Goal: Transaction & Acquisition: Subscribe to service/newsletter

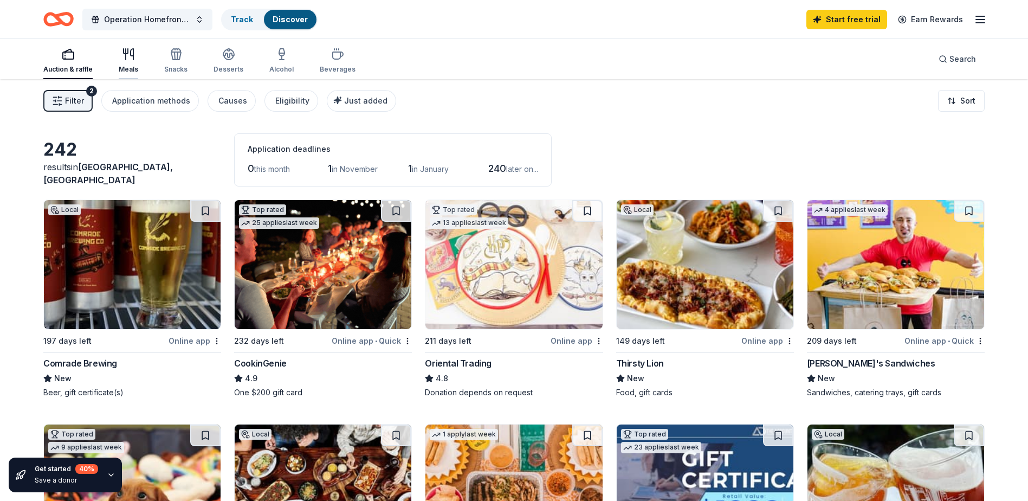
click at [125, 60] on icon "button" at bounding box center [128, 54] width 13 height 13
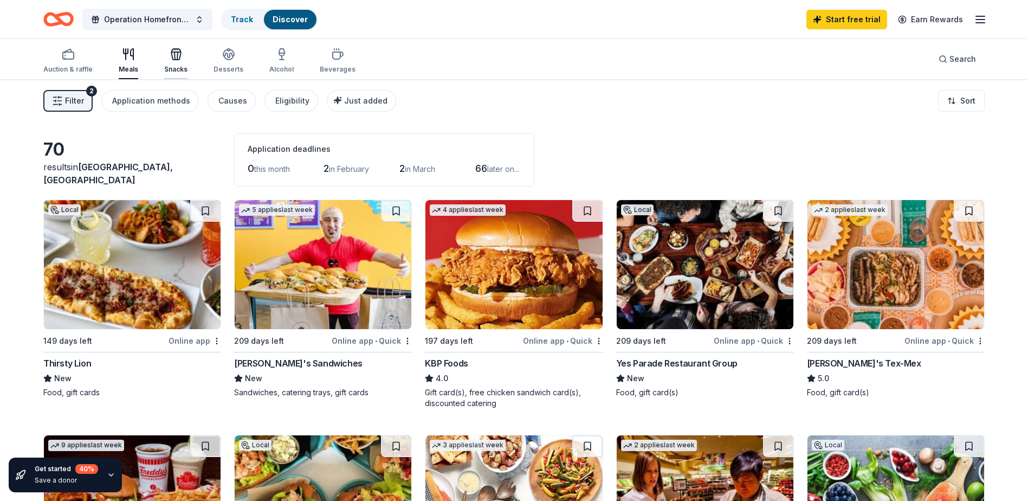
click at [176, 62] on div "Snacks" at bounding box center [175, 61] width 23 height 26
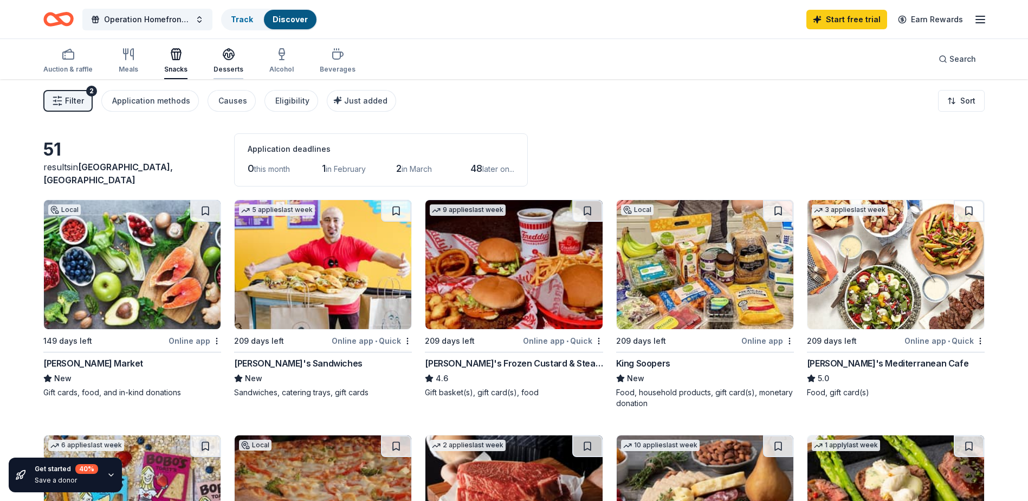
click at [225, 60] on icon "button" at bounding box center [229, 58] width 10 height 4
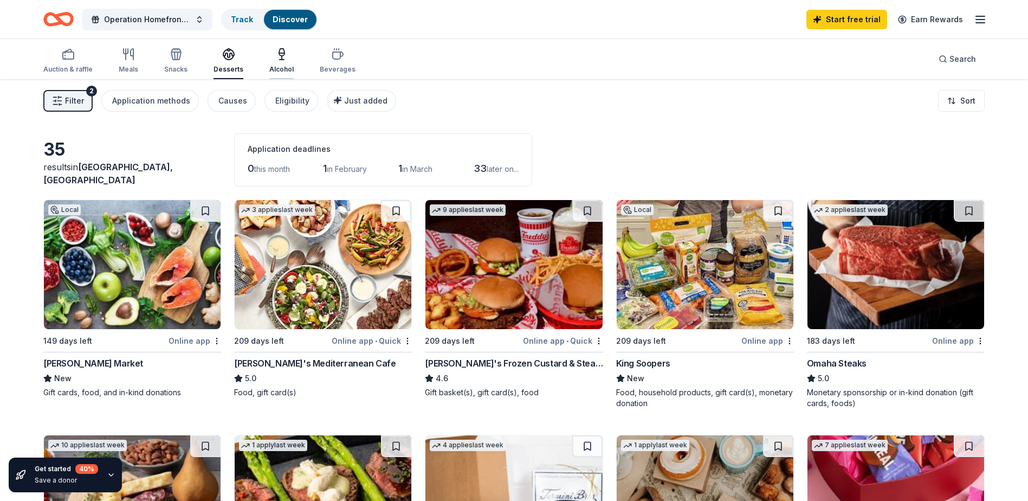
click at [271, 68] on div "Alcohol" at bounding box center [281, 69] width 24 height 9
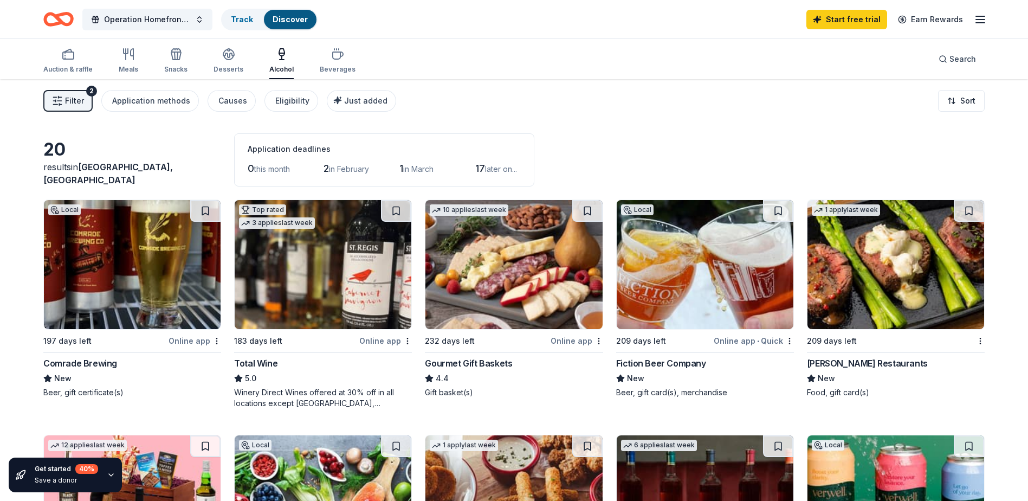
click at [906, 264] on img at bounding box center [895, 264] width 177 height 129
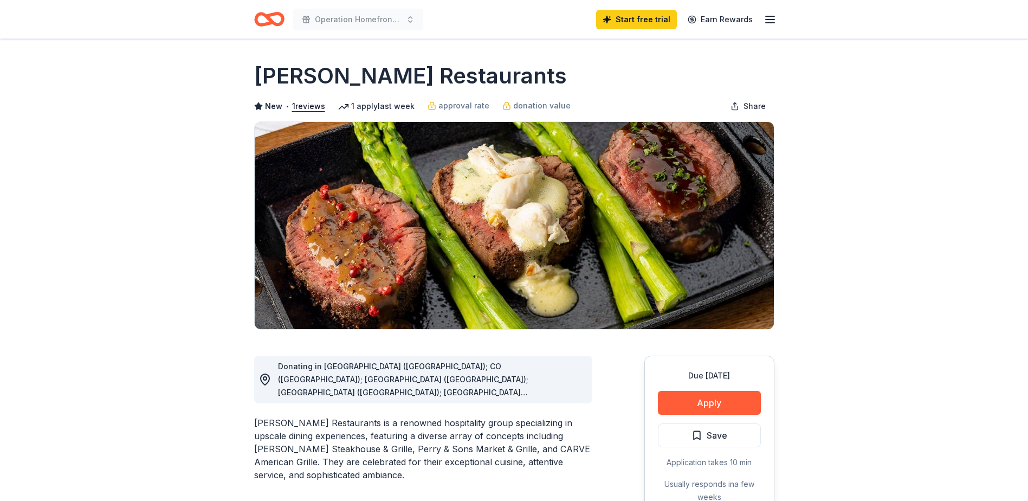
scroll to position [54, 0]
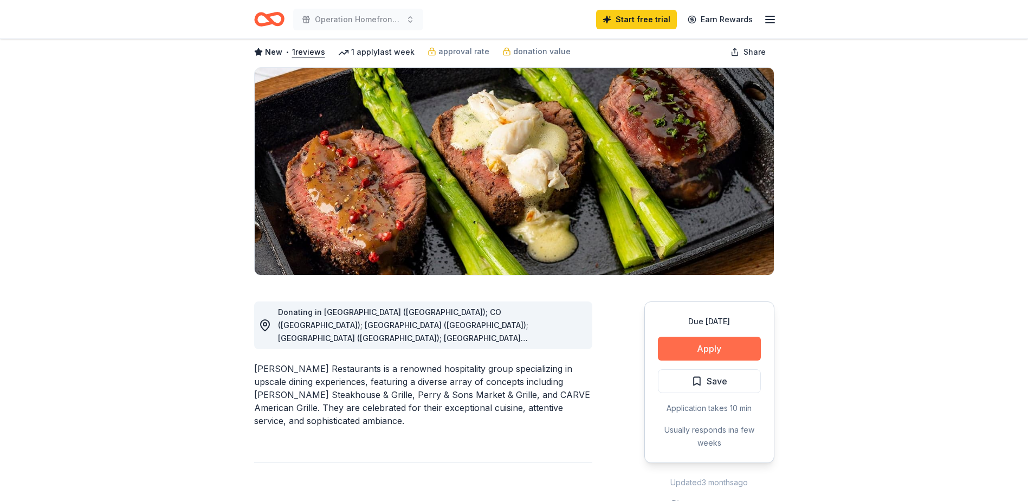
click at [703, 349] on button "Apply" at bounding box center [709, 348] width 103 height 24
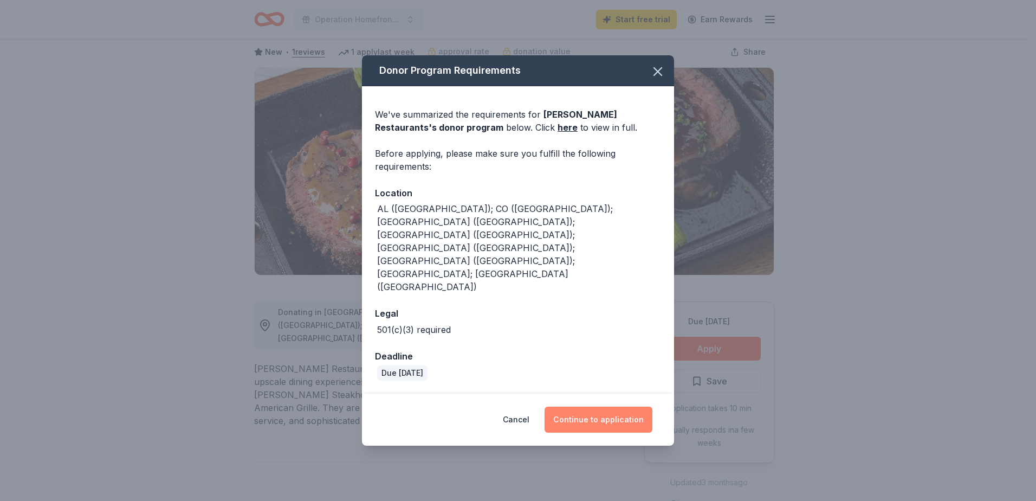
click at [597, 406] on button "Continue to application" at bounding box center [599, 419] width 108 height 26
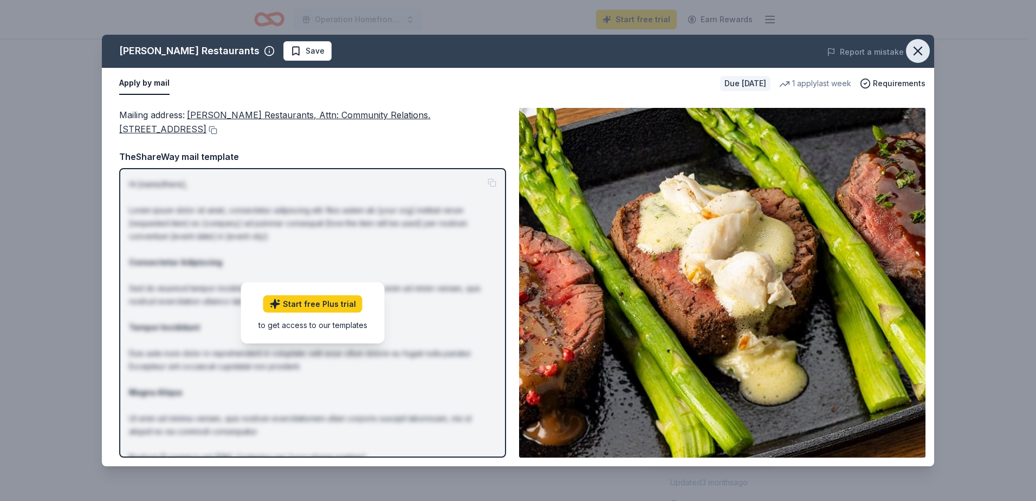
click at [925, 50] on icon "button" at bounding box center [917, 50] width 15 height 15
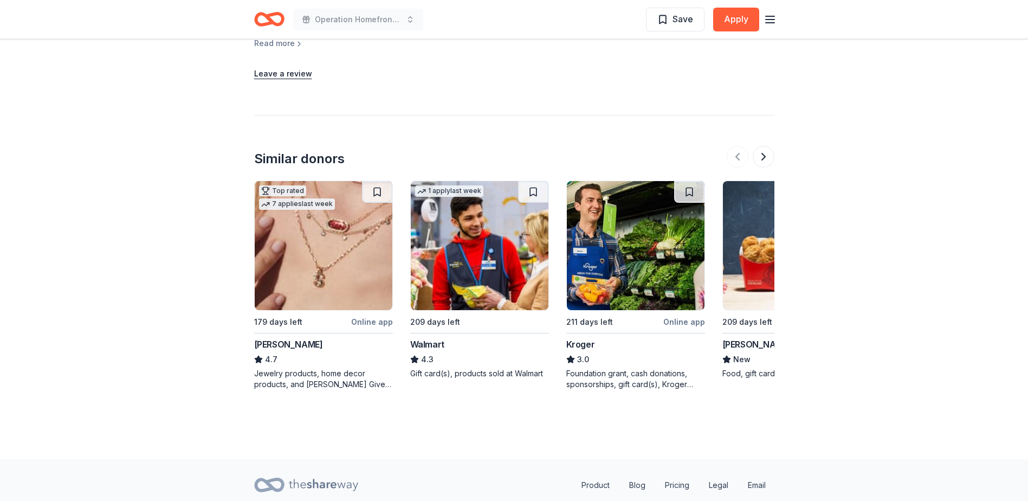
scroll to position [1192, 0]
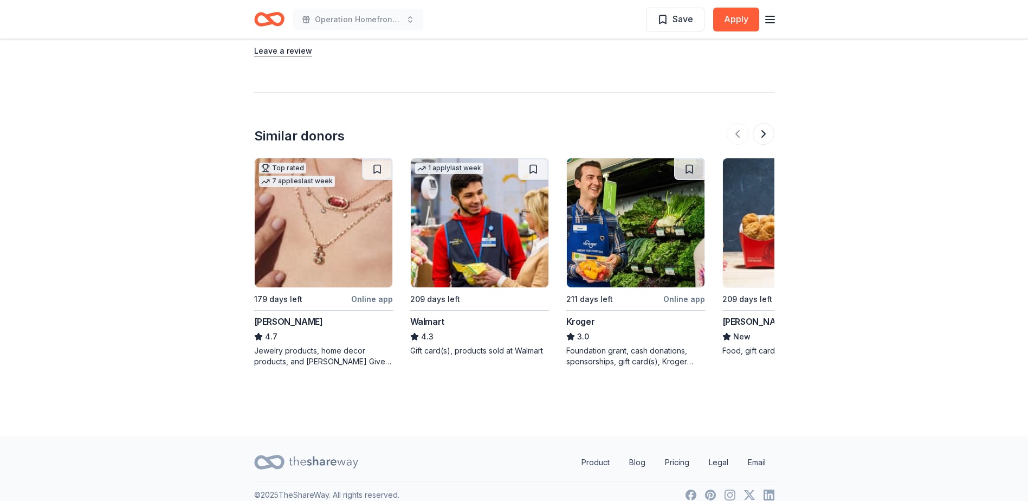
click at [295, 213] on img at bounding box center [324, 222] width 138 height 129
click at [768, 127] on button at bounding box center [764, 133] width 22 height 22
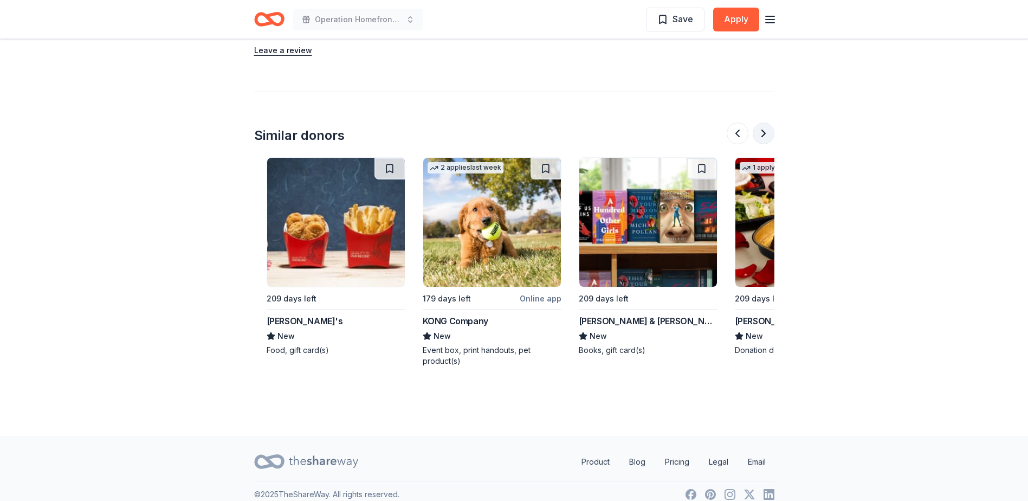
scroll to position [0, 468]
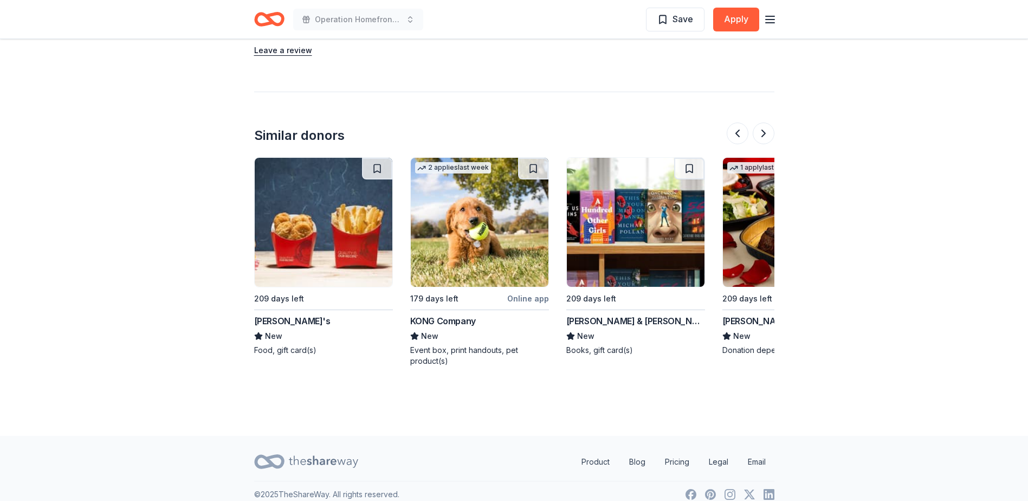
click at [646, 213] on img at bounding box center [636, 222] width 138 height 129
click at [760, 124] on button at bounding box center [764, 133] width 22 height 22
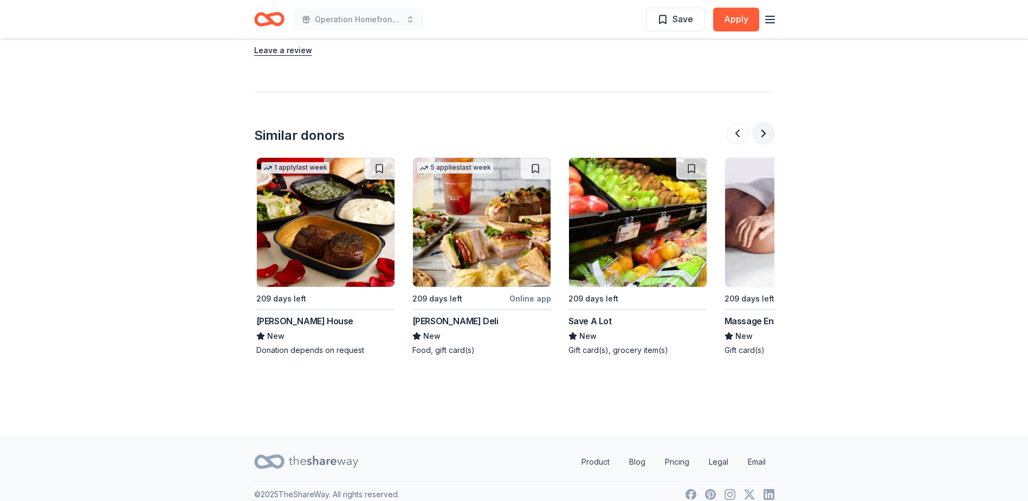
scroll to position [0, 936]
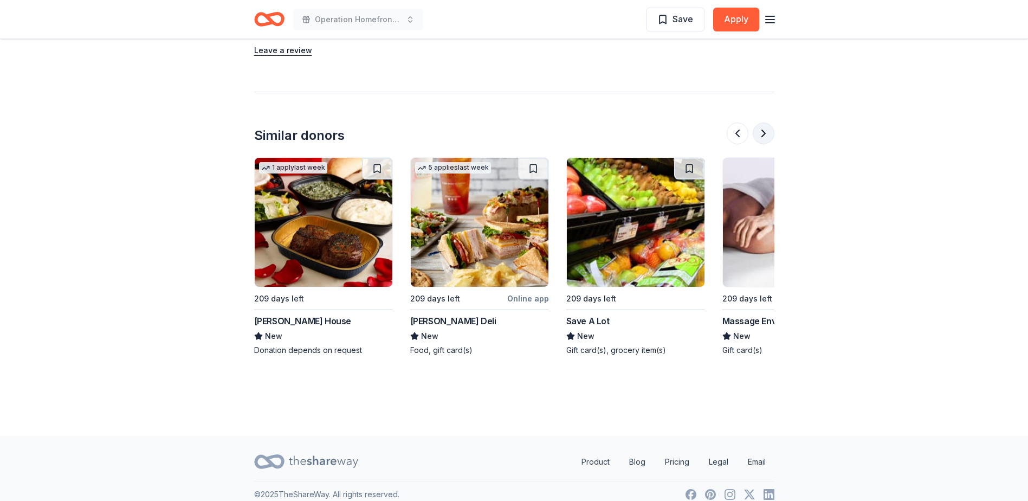
click at [760, 124] on button at bounding box center [764, 133] width 22 height 22
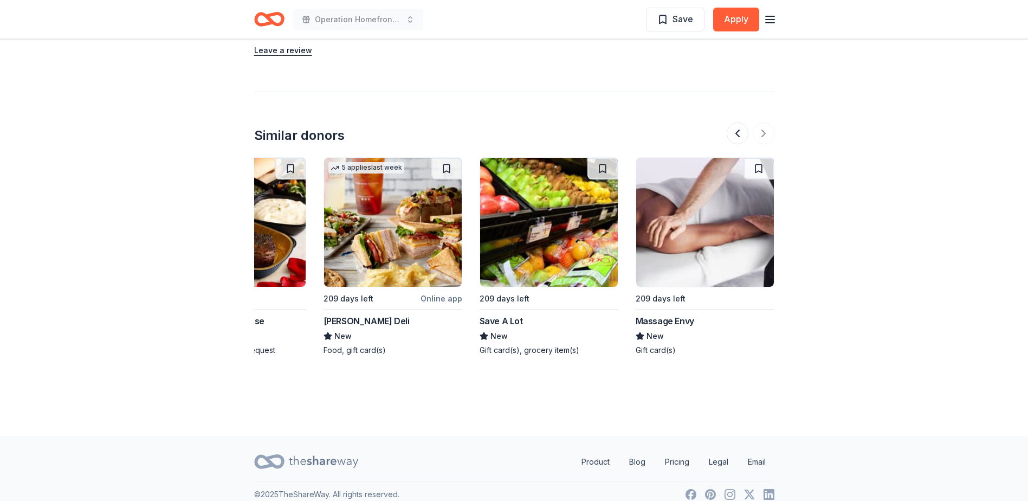
click at [694, 209] on img at bounding box center [705, 222] width 138 height 129
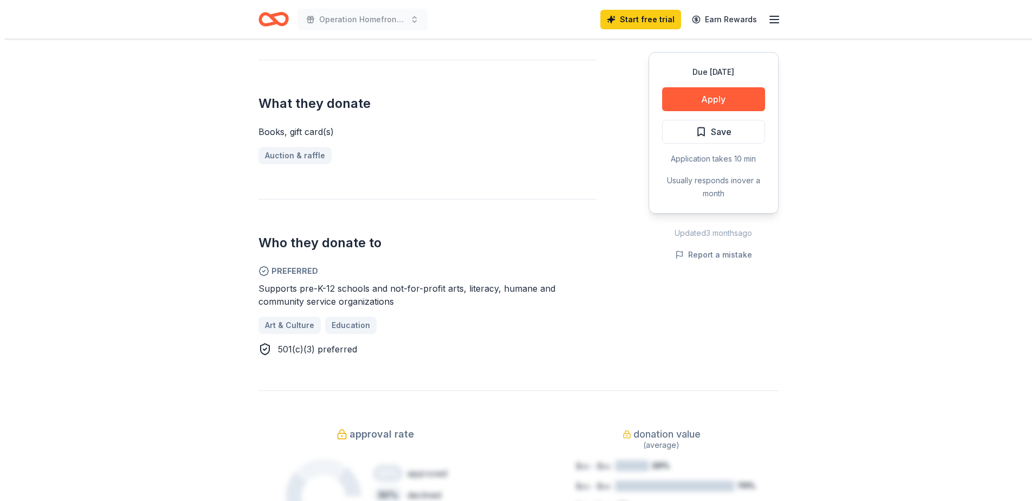
scroll to position [433, 0]
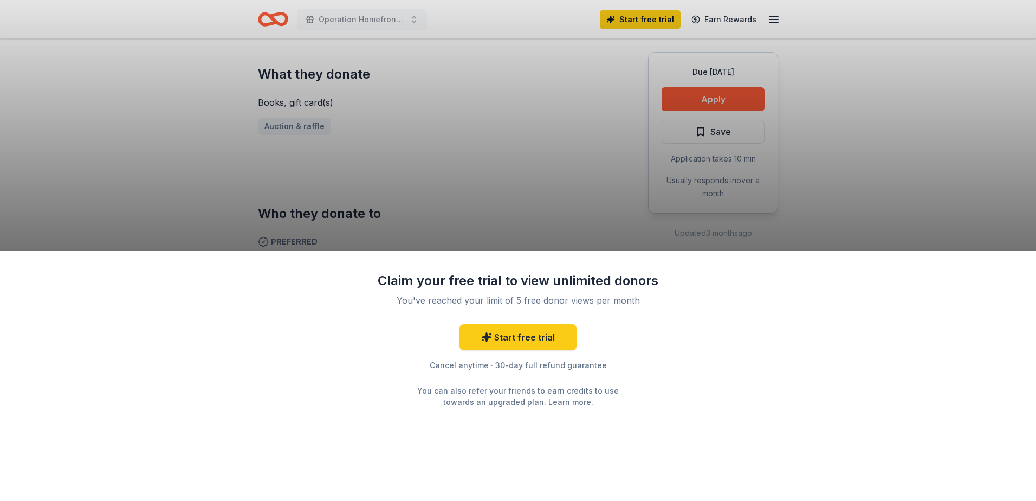
click at [867, 170] on div "Claim your free trial to view unlimited donors You've reached your limit of 5 f…" at bounding box center [518, 250] width 1036 height 501
click at [494, 161] on div "Claim your free trial to view unlimited donors You've reached your limit of 5 f…" at bounding box center [518, 250] width 1036 height 501
click at [317, 324] on div "Claim your free trial to view unlimited donors You've reached your limit of 5 f…" at bounding box center [518, 375] width 1036 height 250
click at [265, 190] on div "Claim your free trial to view unlimited donors You've reached your limit of 5 f…" at bounding box center [518, 250] width 1036 height 501
click at [117, 223] on div "Claim your free trial to view unlimited donors You've reached your limit of 5 f…" at bounding box center [518, 250] width 1036 height 501
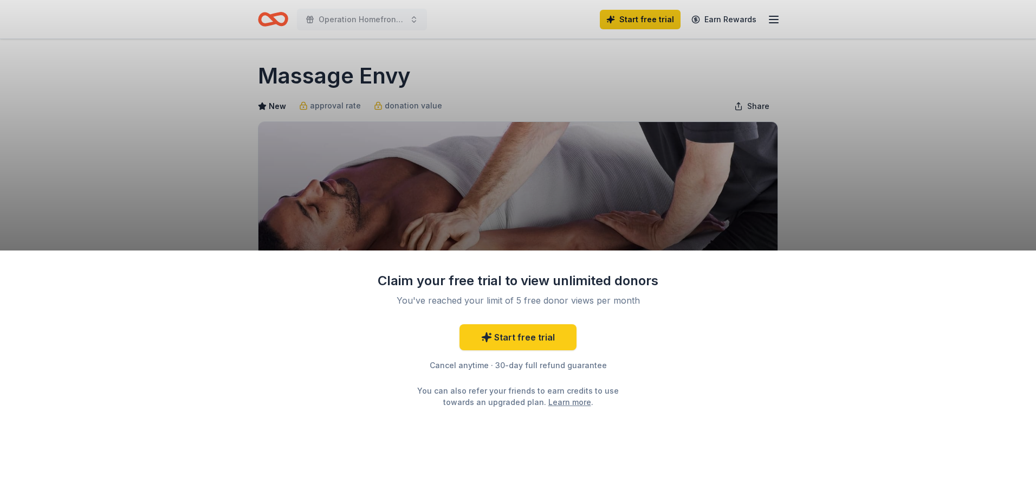
click at [812, 177] on div "Claim your free trial to view unlimited donors You've reached your limit of 5 f…" at bounding box center [518, 250] width 1036 height 501
click at [67, 166] on div "Claim your free trial to view unlimited donors You've reached your limit of 5 f…" at bounding box center [518, 250] width 1036 height 501
click at [437, 160] on div "Claim your free trial to view unlimited donors You've reached your limit of 5 f…" at bounding box center [518, 250] width 1036 height 501
click at [245, 190] on div "Claim your free trial to view unlimited donors You've reached your limit of 5 f…" at bounding box center [518, 250] width 1036 height 501
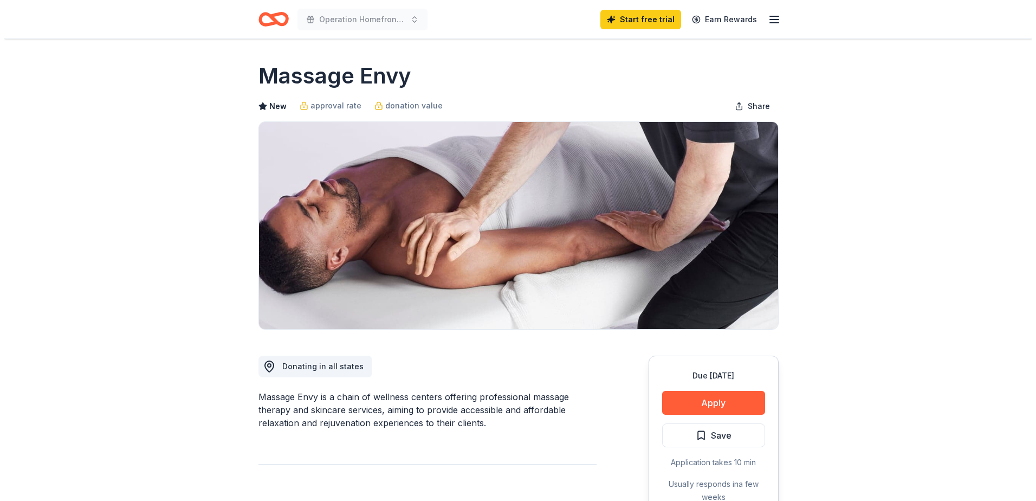
scroll to position [217, 0]
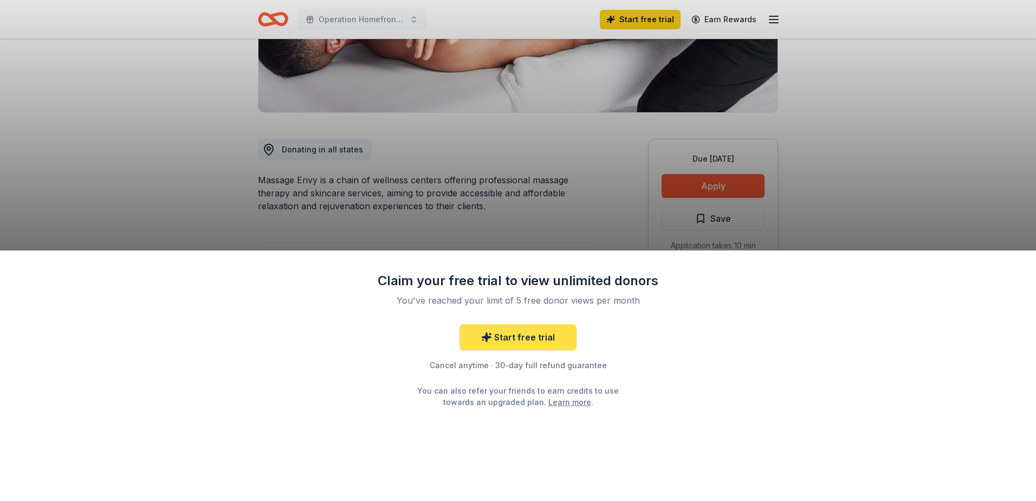
click at [521, 343] on link "Start free trial" at bounding box center [517, 337] width 117 height 26
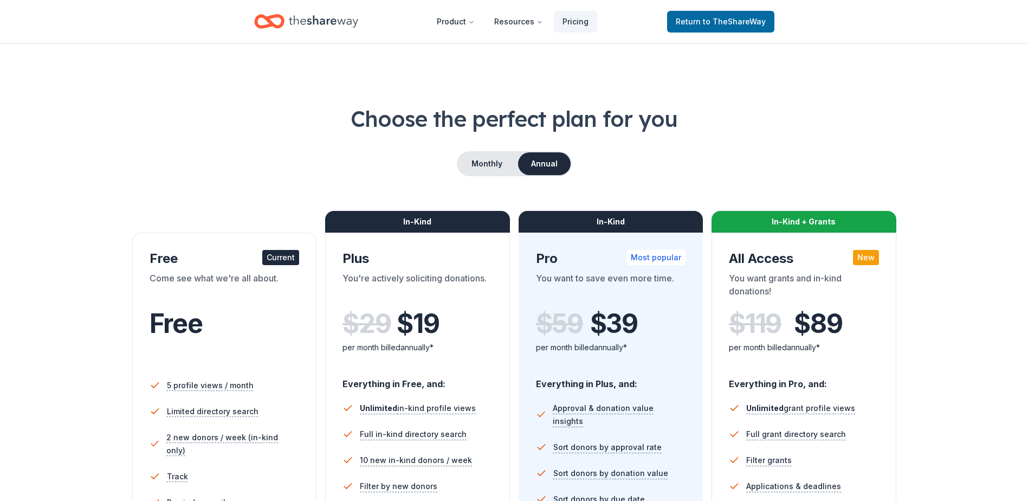
click at [204, 281] on div "Come see what we're all about." at bounding box center [225, 286] width 150 height 30
click at [204, 240] on div "Free Current Come see what we're all about. Free 5 profile views / month Limite…" at bounding box center [224, 432] width 185 height 401
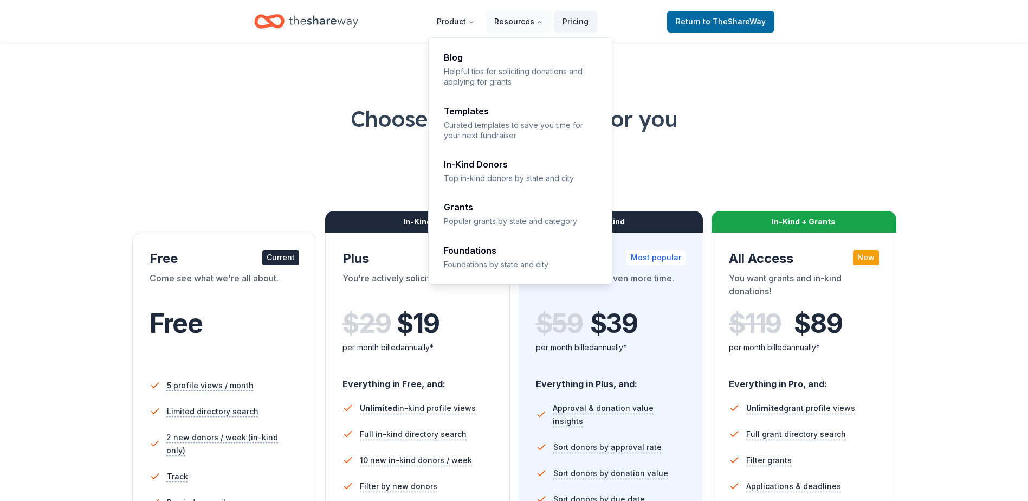
click at [520, 26] on button "Resources" at bounding box center [518, 22] width 66 height 22
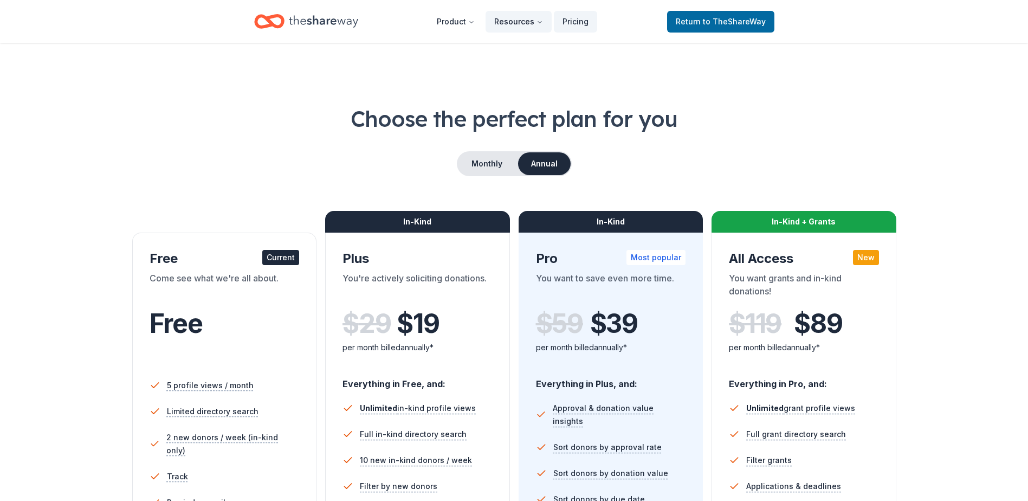
click at [520, 26] on button "Resources" at bounding box center [518, 22] width 66 height 22
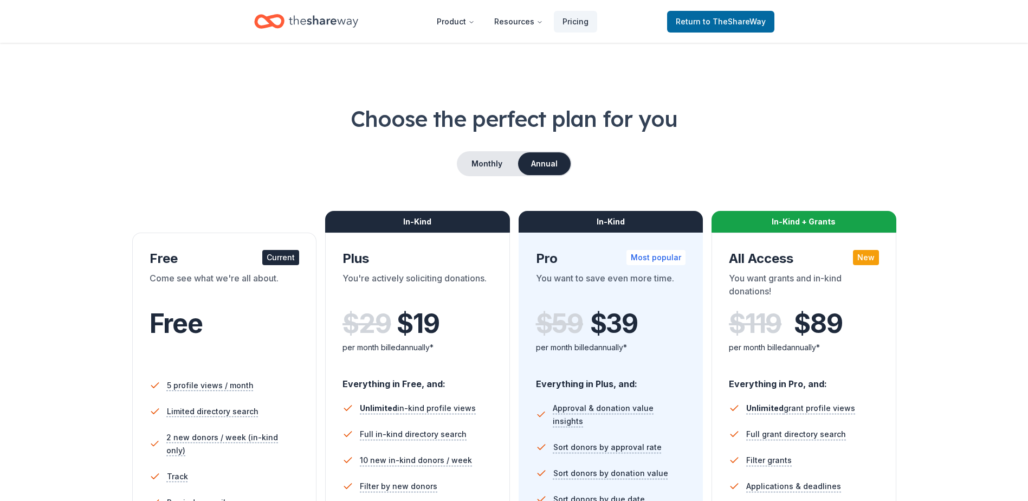
click at [321, 11] on icon "Home" at bounding box center [323, 21] width 69 height 22
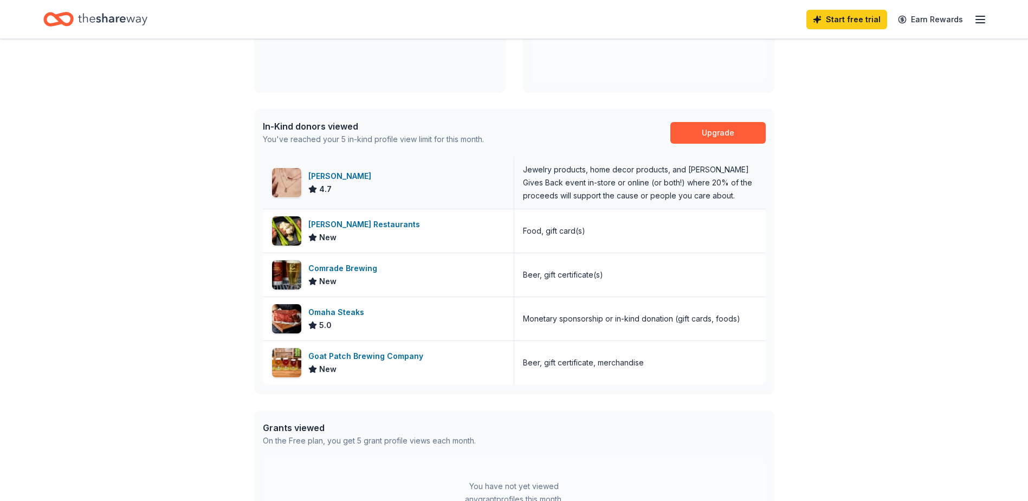
scroll to position [271, 0]
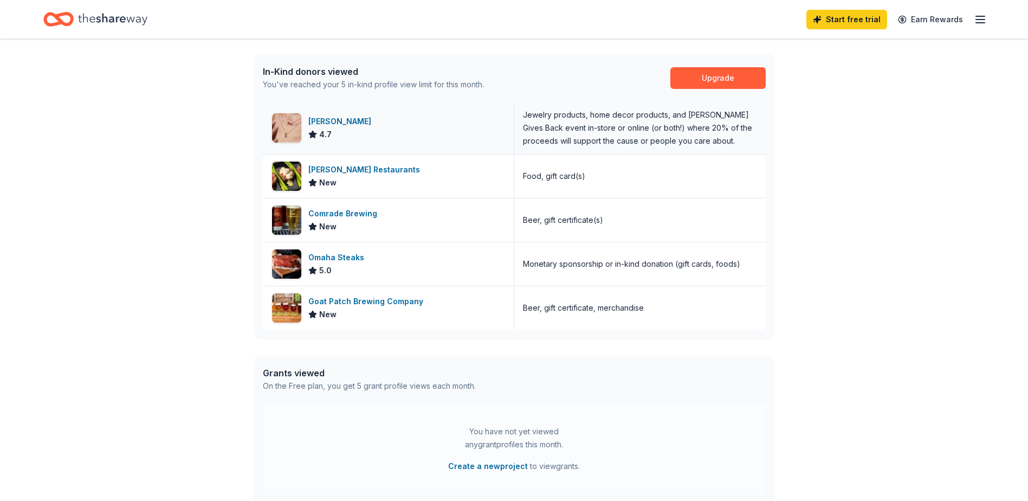
click at [344, 120] on div "[PERSON_NAME]" at bounding box center [341, 121] width 67 height 13
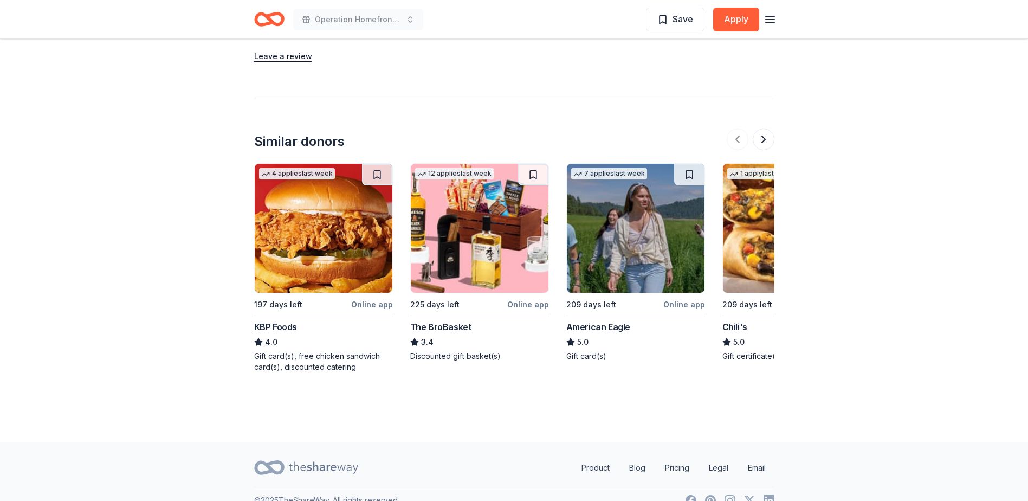
scroll to position [1481, 0]
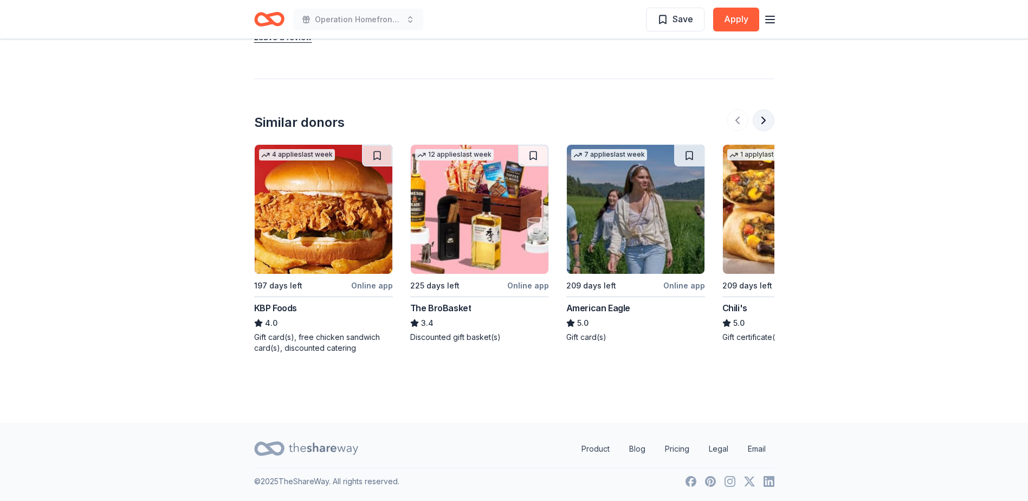
click at [765, 122] on button at bounding box center [764, 120] width 22 height 22
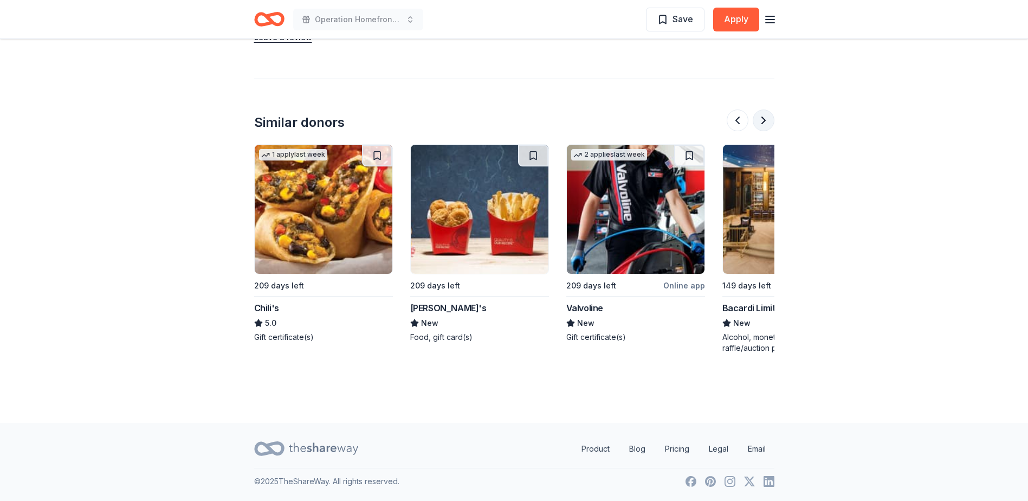
click at [765, 122] on button at bounding box center [764, 120] width 22 height 22
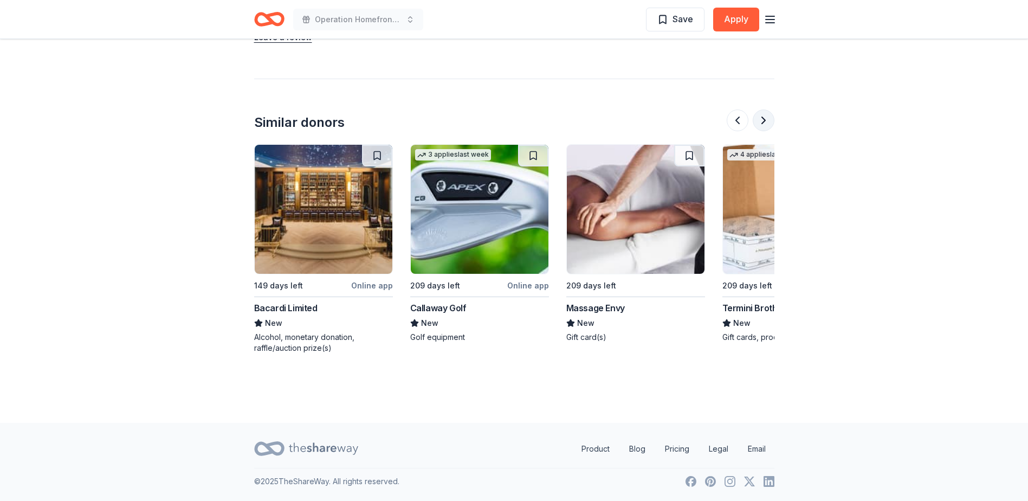
click at [765, 122] on button at bounding box center [764, 120] width 22 height 22
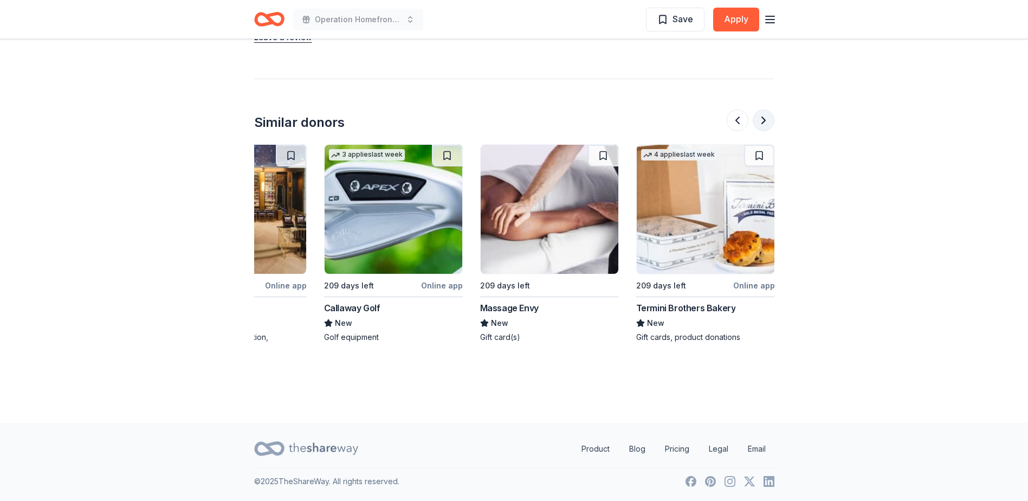
scroll to position [0, 1023]
click at [743, 116] on button at bounding box center [738, 120] width 22 height 22
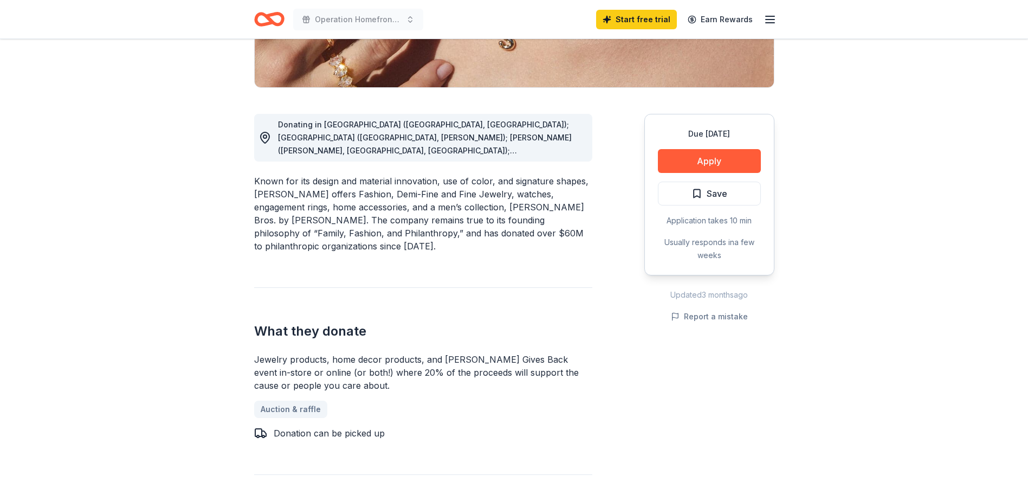
scroll to position [271, 0]
